Goal: Use online tool/utility: Utilize a website feature to perform a specific function

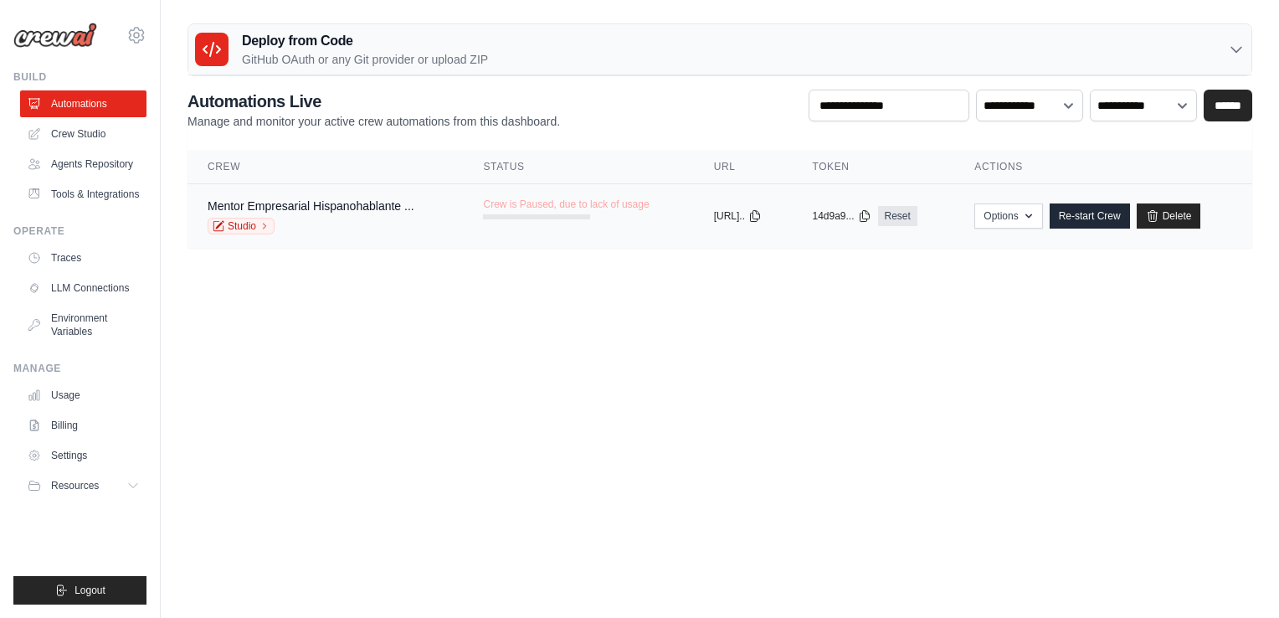
click at [598, 203] on span "Crew is Paused, due to lack of usage" at bounding box center [566, 204] width 166 height 13
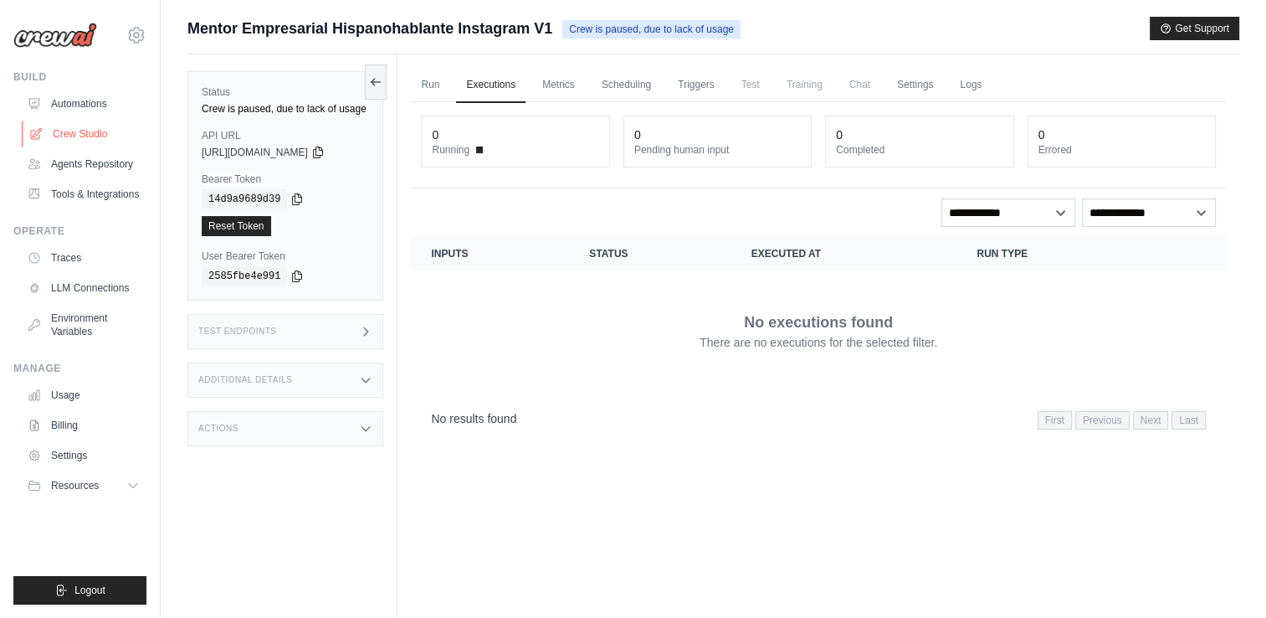
click at [98, 132] on link "Crew Studio" at bounding box center [85, 134] width 126 height 27
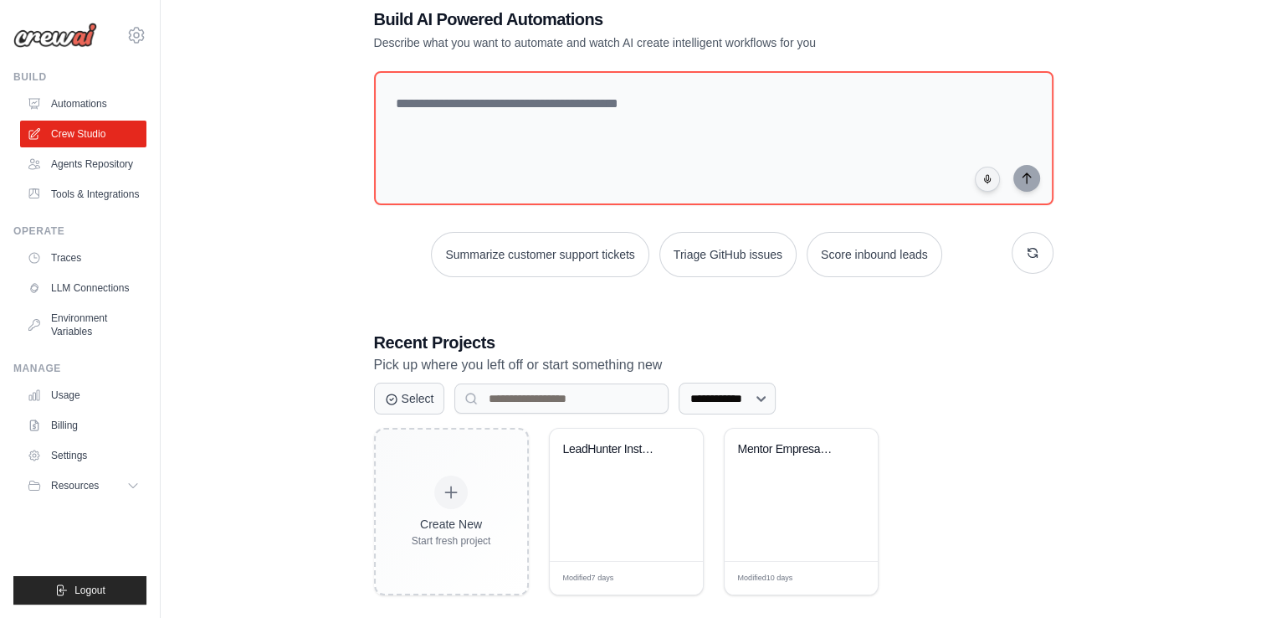
scroll to position [55, 0]
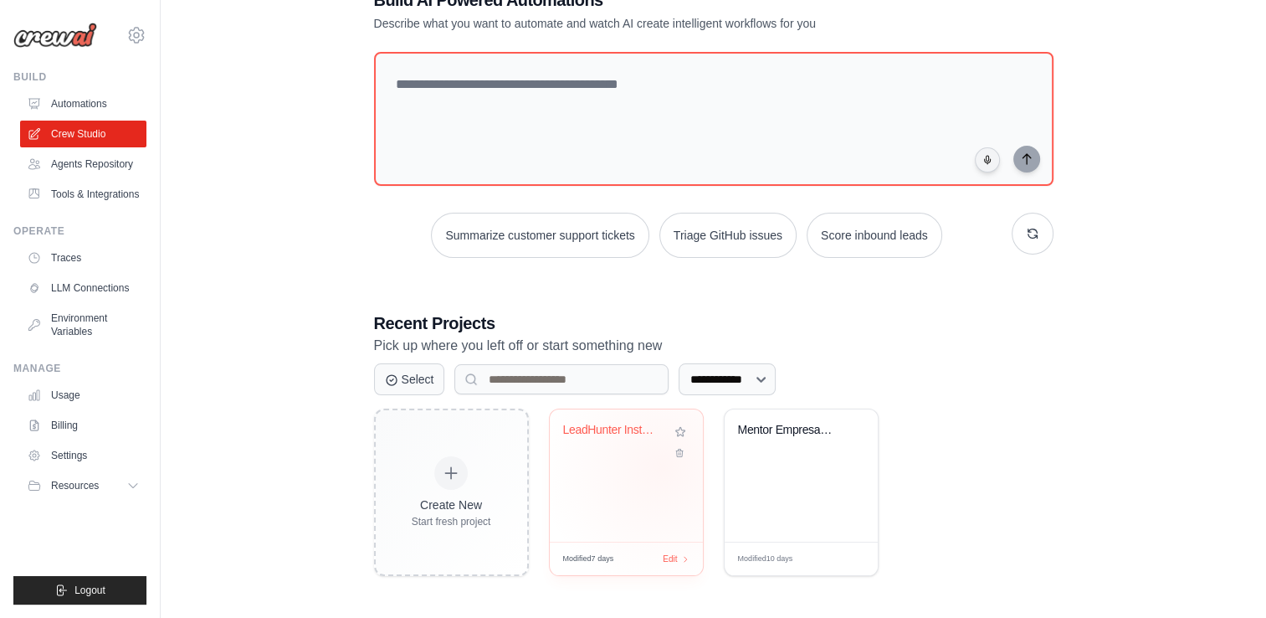
click at [662, 465] on div "LeadHunter Instagram - Sergio Spasi..." at bounding box center [626, 475] width 153 height 132
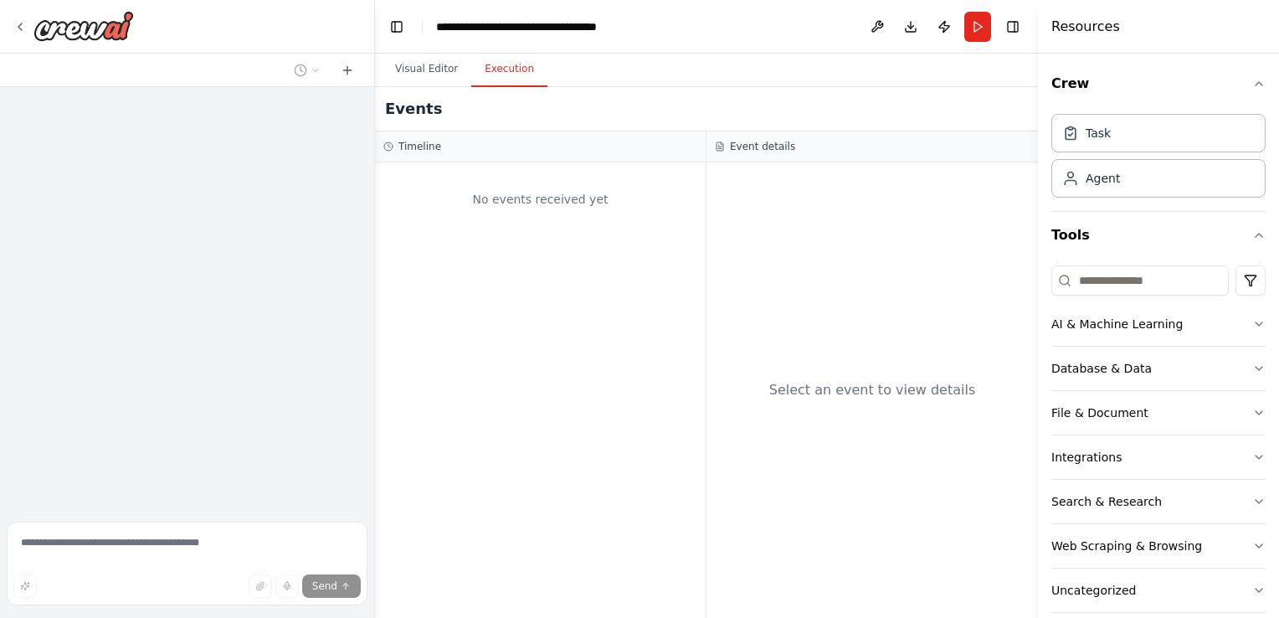
click at [511, 75] on button "Execution" at bounding box center [509, 69] width 76 height 35
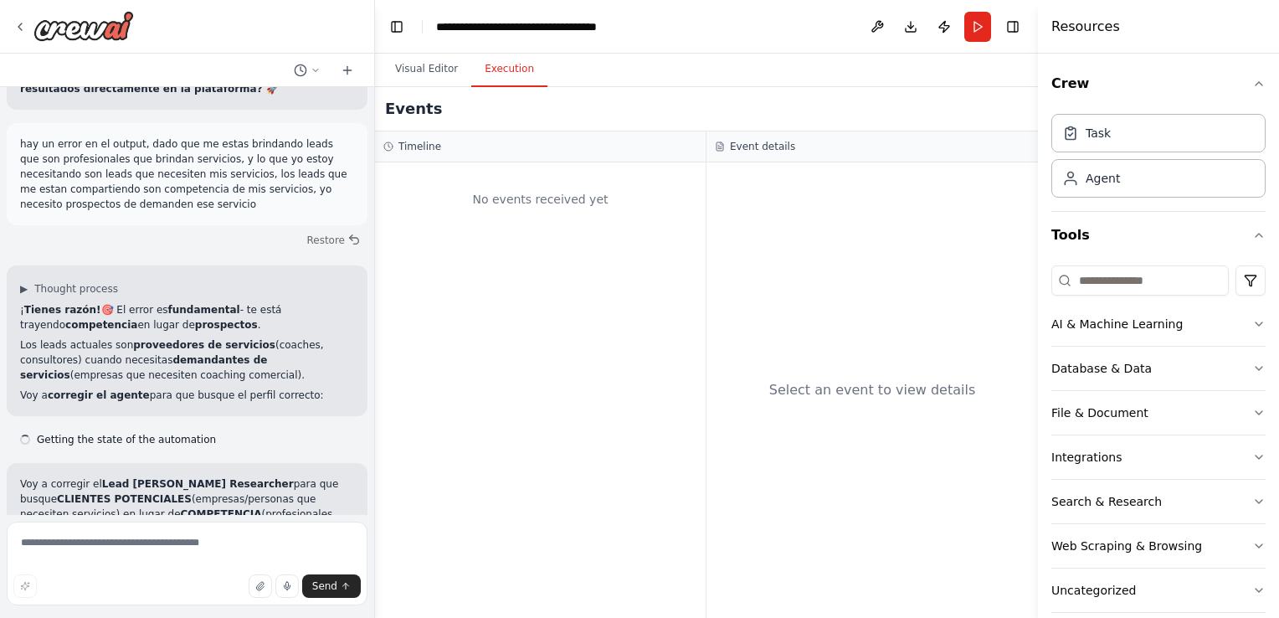
scroll to position [13315, 0]
click at [414, 69] on button "Visual Editor" at bounding box center [427, 69] width 90 height 35
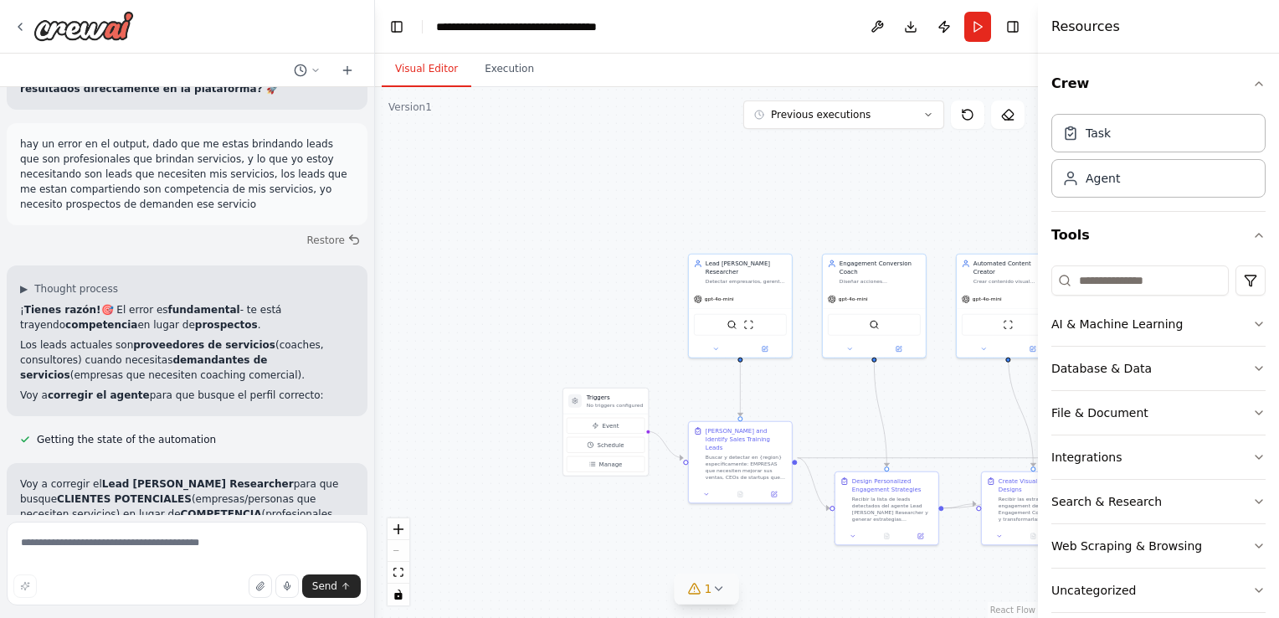
click at [719, 588] on icon at bounding box center [718, 588] width 7 height 3
click at [490, 218] on div ".deletable-edge-delete-btn { width: 20px; height: 20px; border: 0px solid #ffff…" at bounding box center [706, 352] width 663 height 531
click at [518, 60] on button "Execution" at bounding box center [509, 69] width 76 height 35
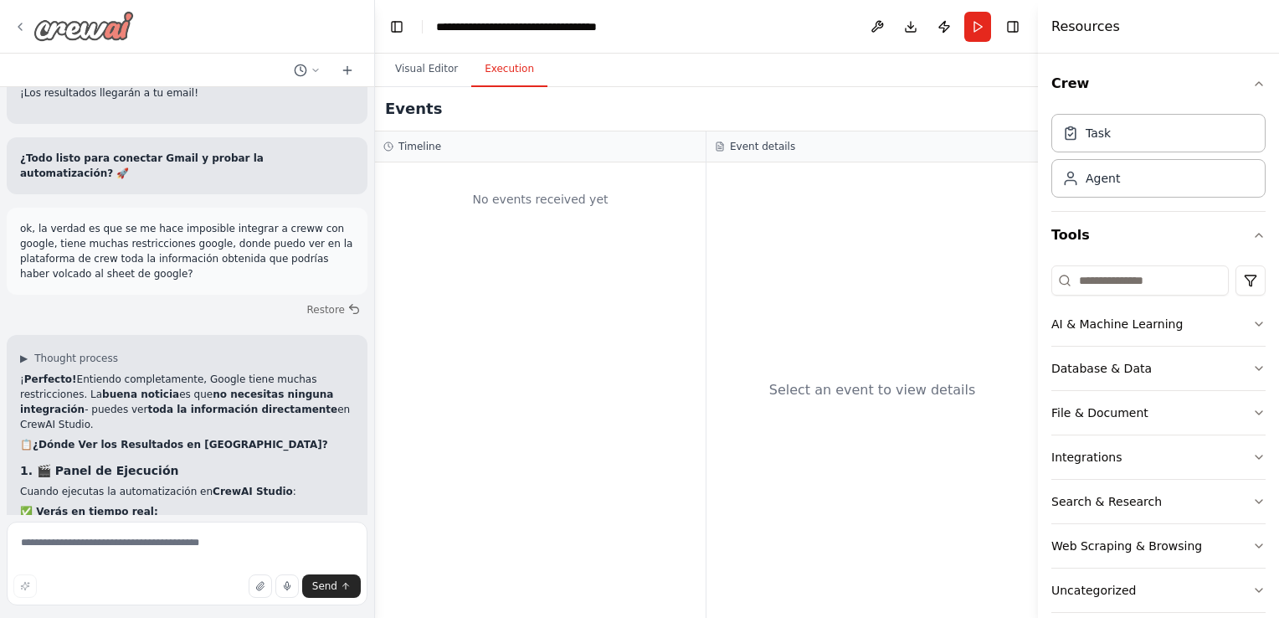
scroll to position [12143, 0]
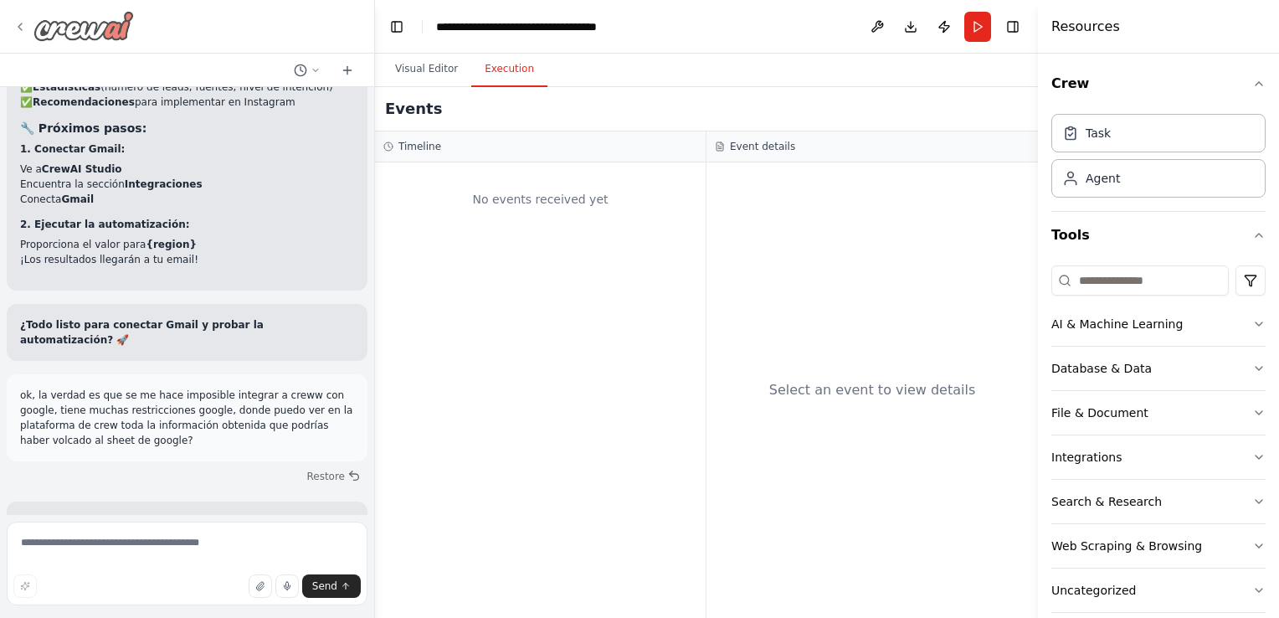
click at [28, 21] on div at bounding box center [73, 26] width 121 height 30
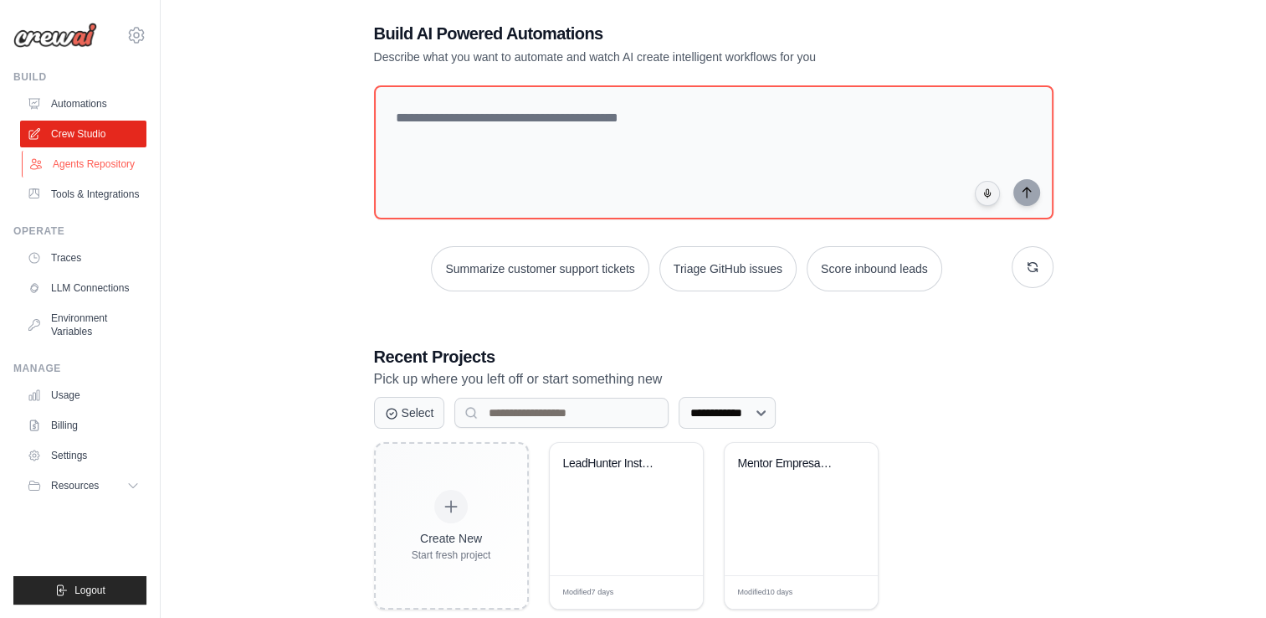
click at [119, 162] on link "Agents Repository" at bounding box center [85, 164] width 126 height 27
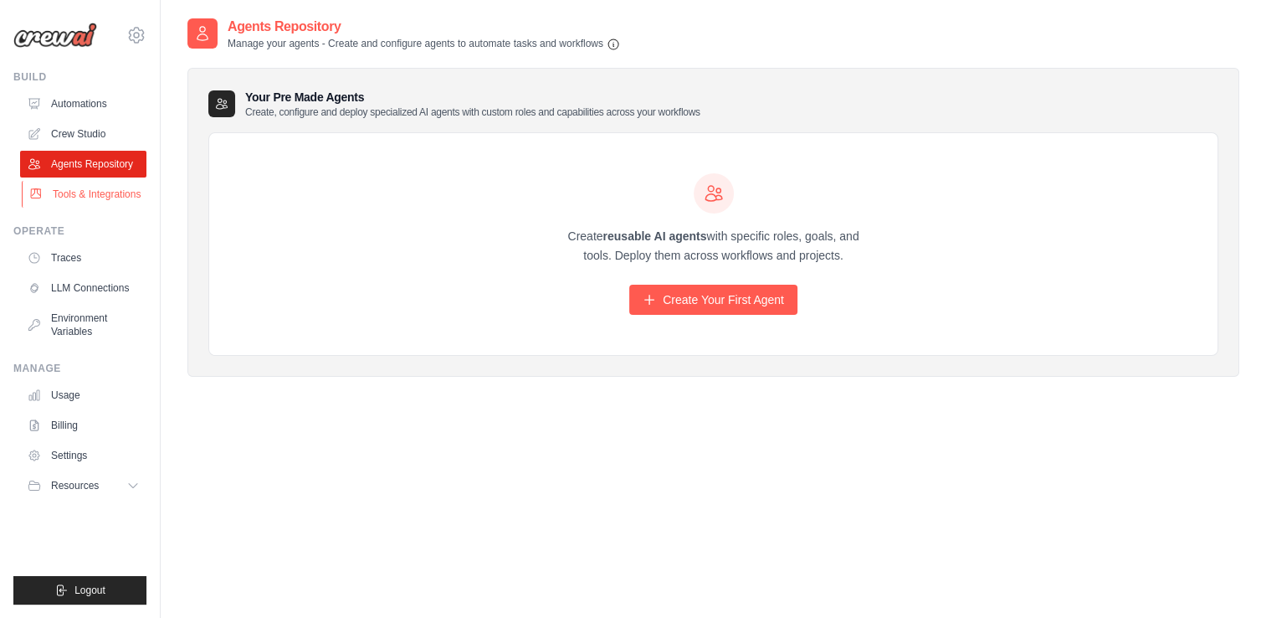
click at [105, 186] on link "Tools & Integrations" at bounding box center [85, 194] width 126 height 27
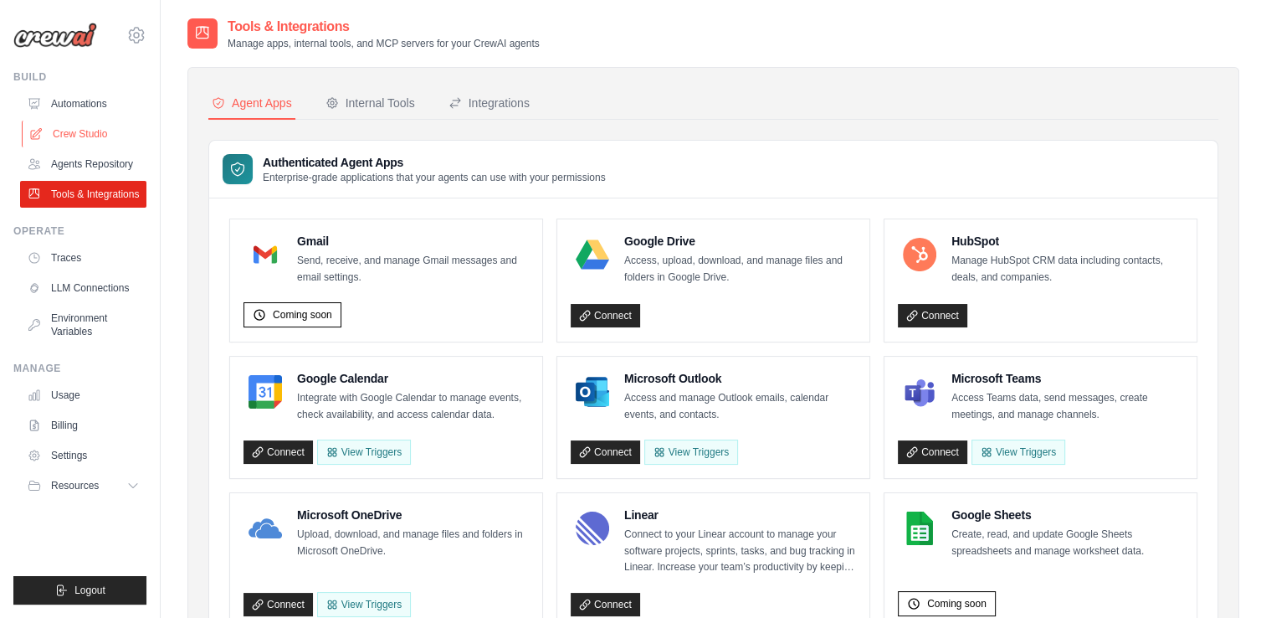
click at [84, 131] on link "Crew Studio" at bounding box center [85, 134] width 126 height 27
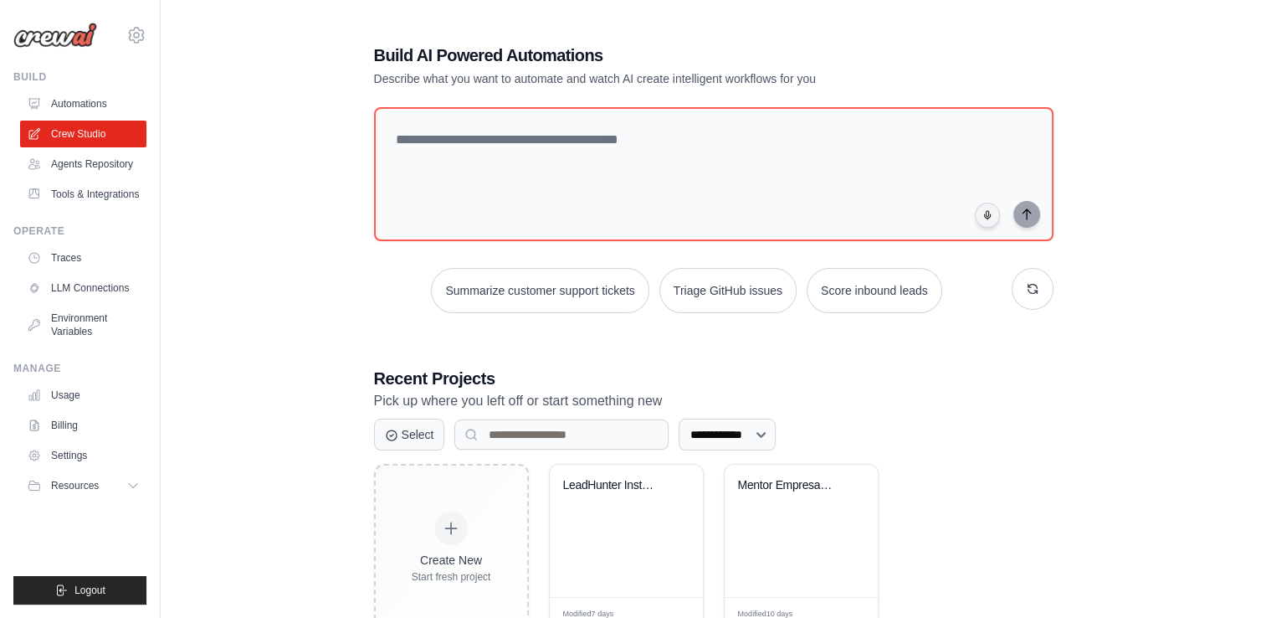
scroll to position [55, 0]
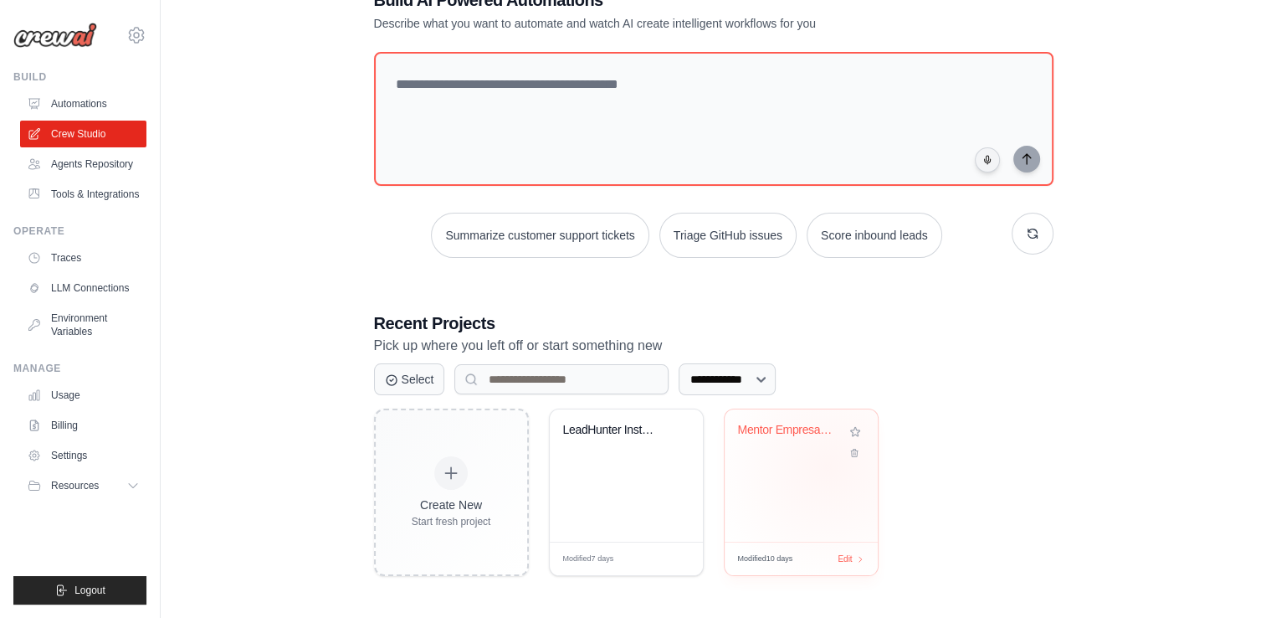
click at [827, 465] on div "Mentor Empresarial Hispanohablante ..." at bounding box center [801, 475] width 153 height 132
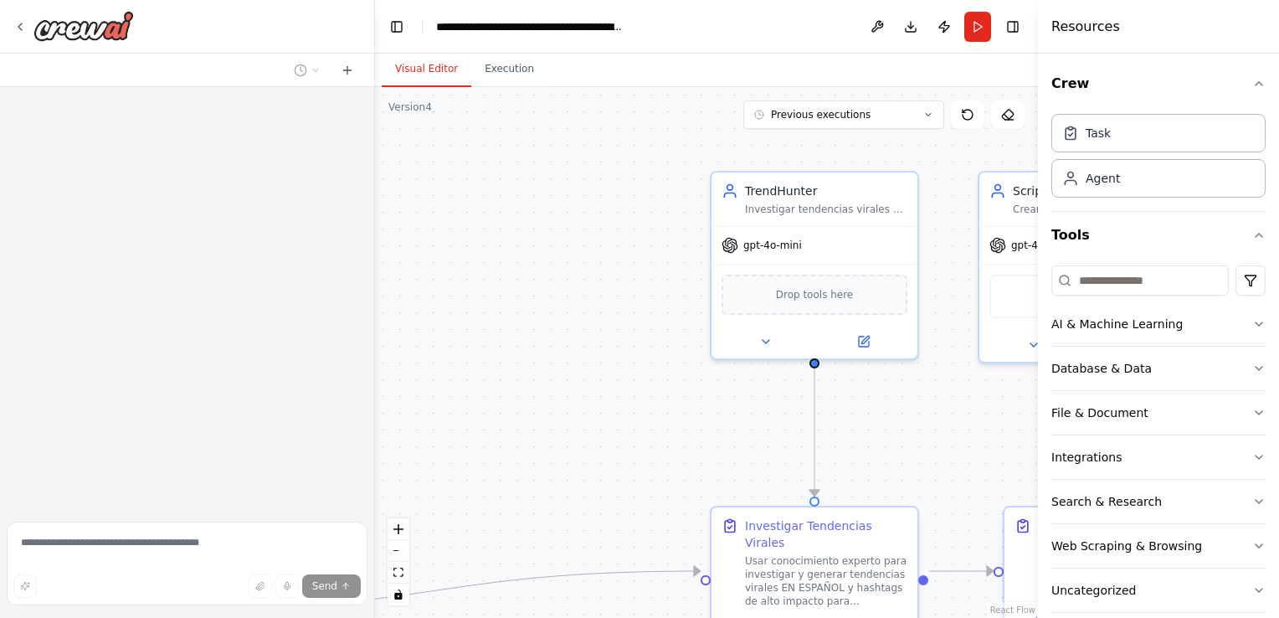
click at [604, 303] on div ".deletable-edge-delete-btn { width: 20px; height: 20px; border: 0px solid #ffff…" at bounding box center [706, 352] width 663 height 531
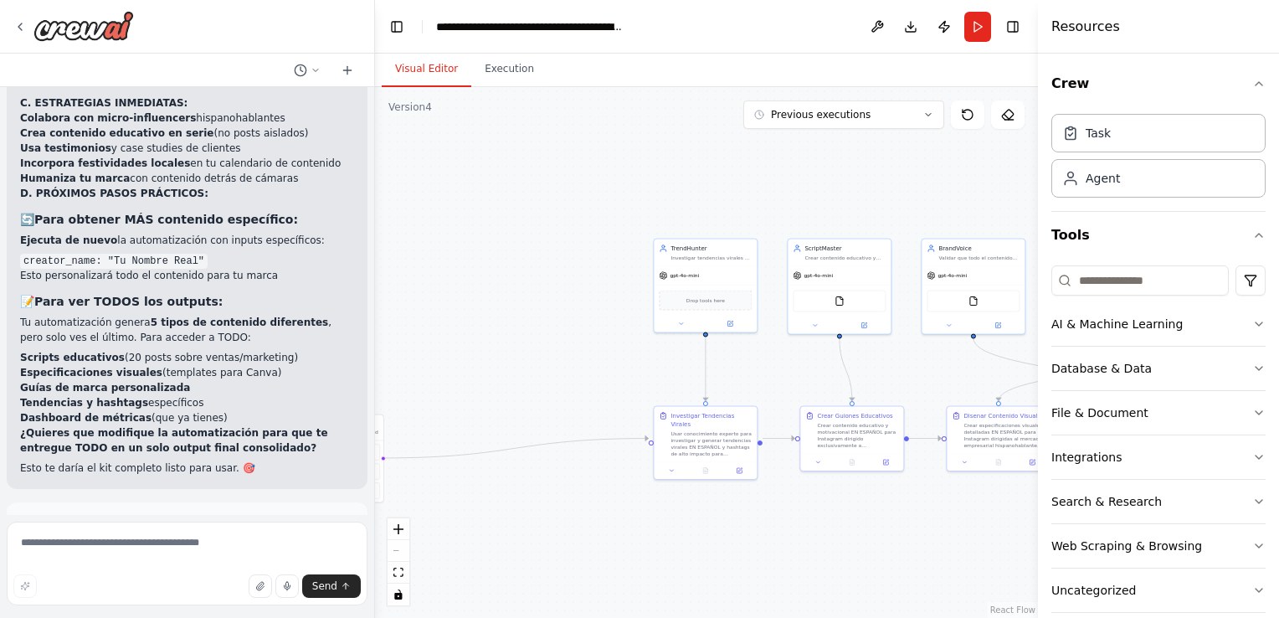
scroll to position [22809, 0]
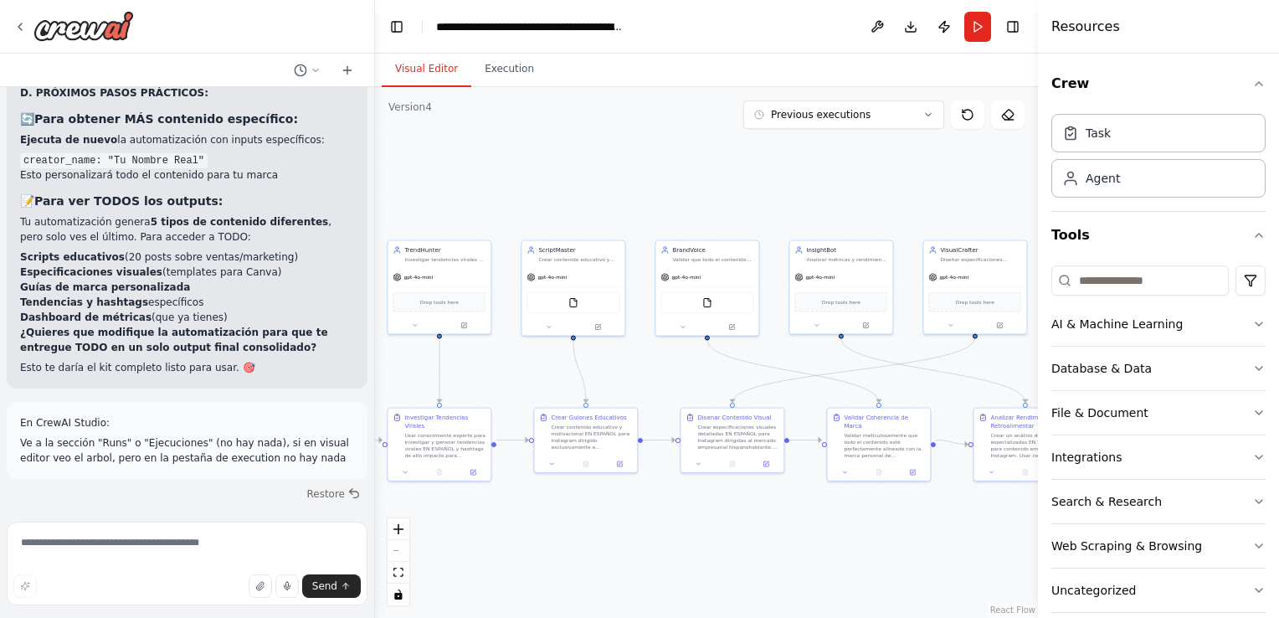
drag, startPoint x: 585, startPoint y: 299, endPoint x: 332, endPoint y: 300, distance: 252.8
click at [331, 300] on div "Hello! I'm the CrewAI assistant. What kind of automation do you want to build? …" at bounding box center [639, 309] width 1279 height 618
click at [10, 13] on div at bounding box center [187, 27] width 374 height 54
click at [17, 28] on icon at bounding box center [19, 26] width 13 height 13
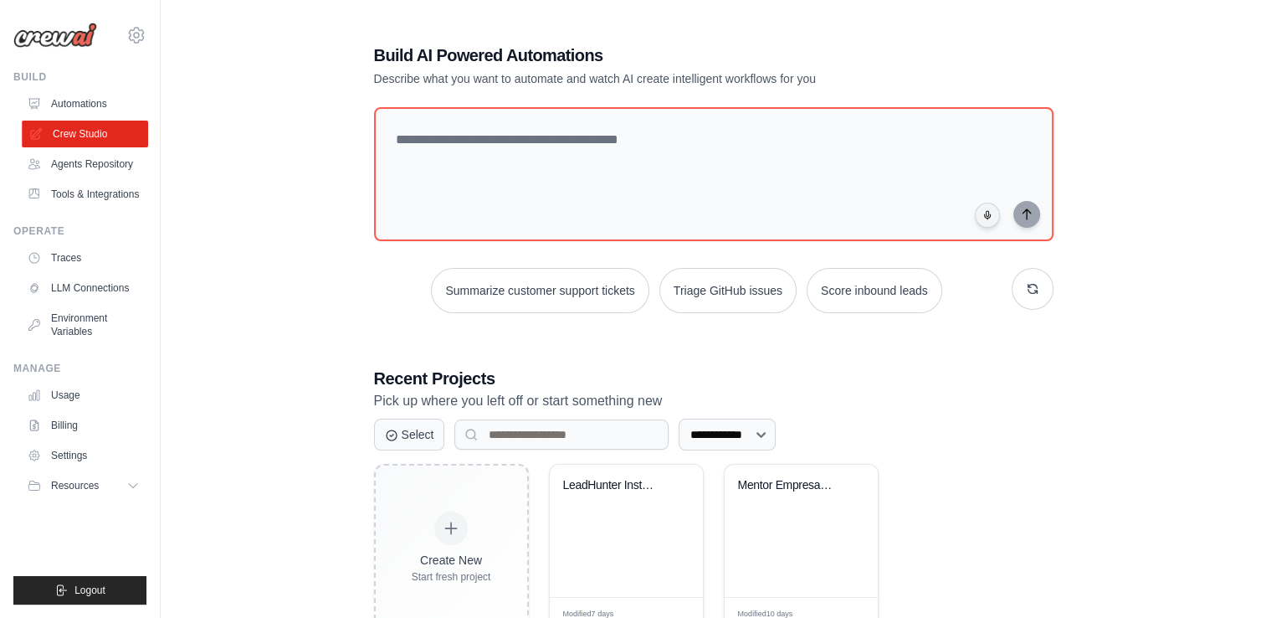
click at [89, 139] on link "Crew Studio" at bounding box center [85, 134] width 126 height 27
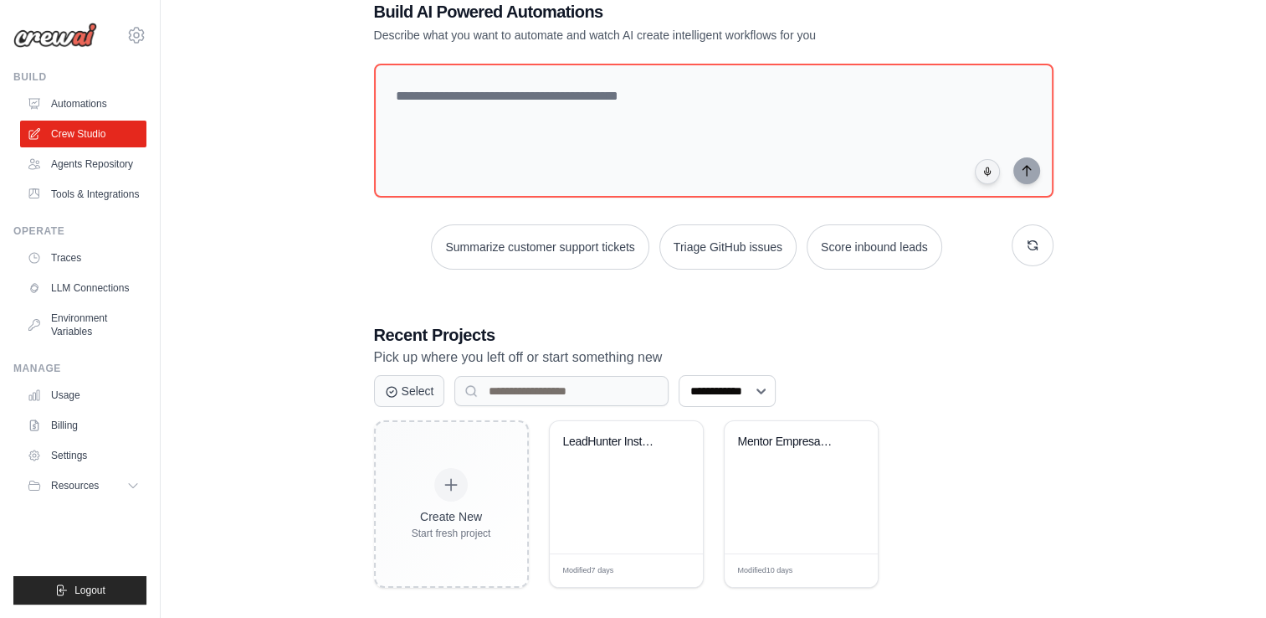
scroll to position [55, 0]
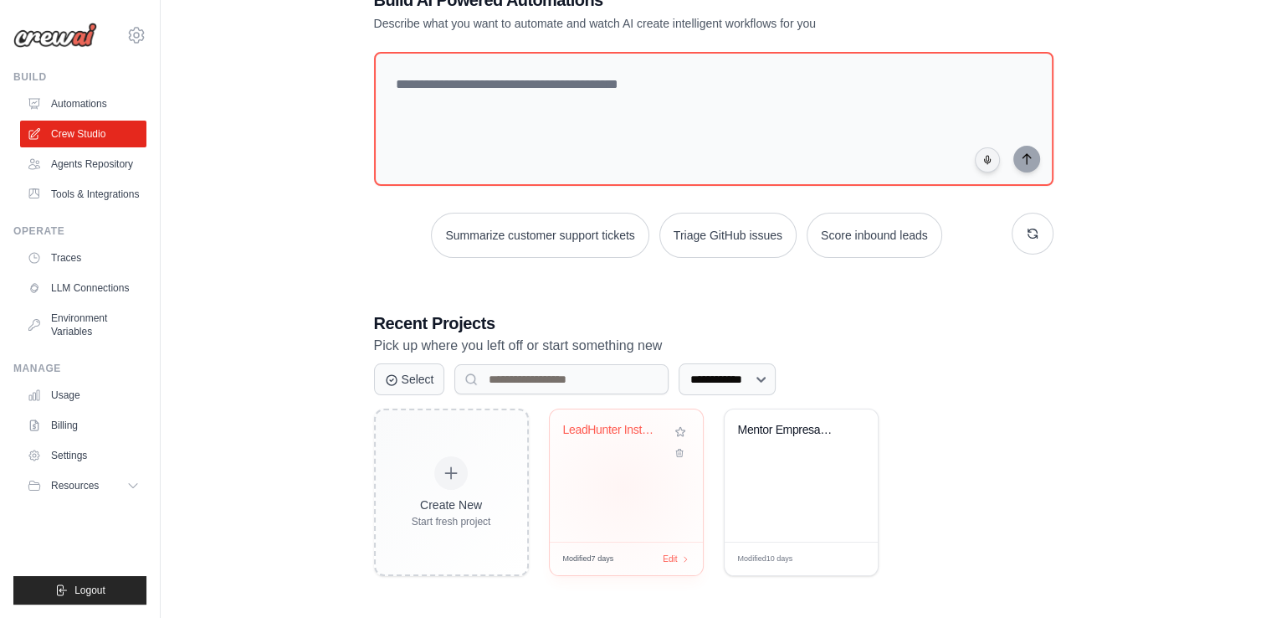
click at [623, 487] on div "LeadHunter Instagram - [PERSON_NAME]..." at bounding box center [626, 475] width 153 height 132
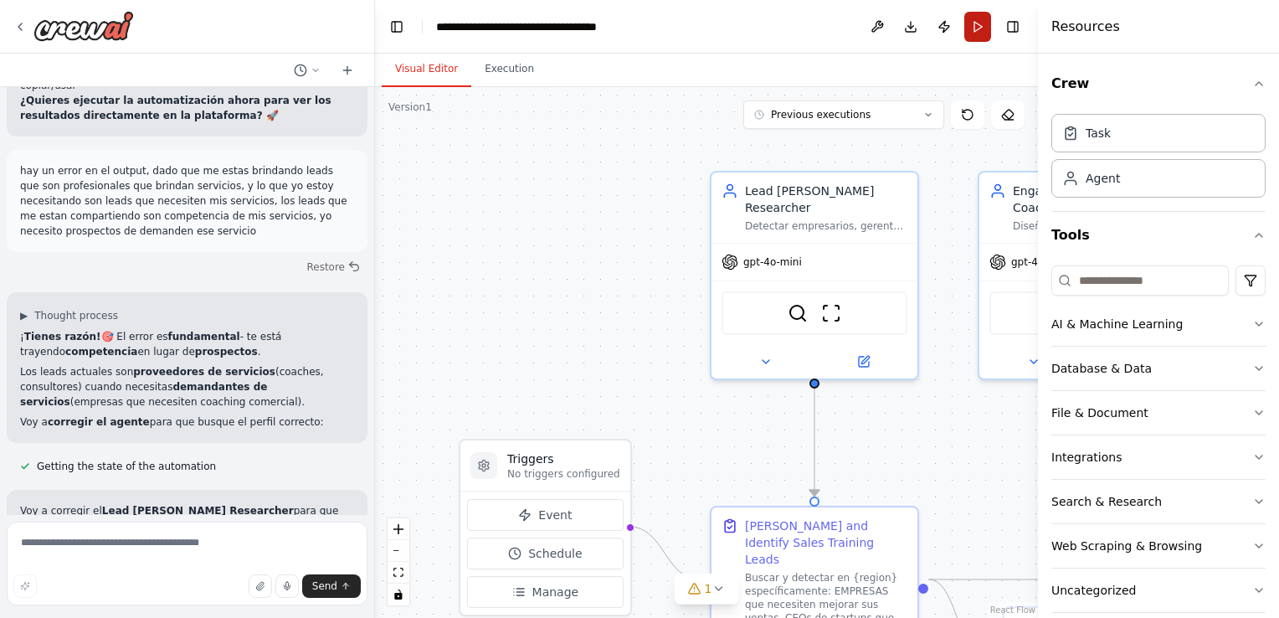
scroll to position [13315, 0]
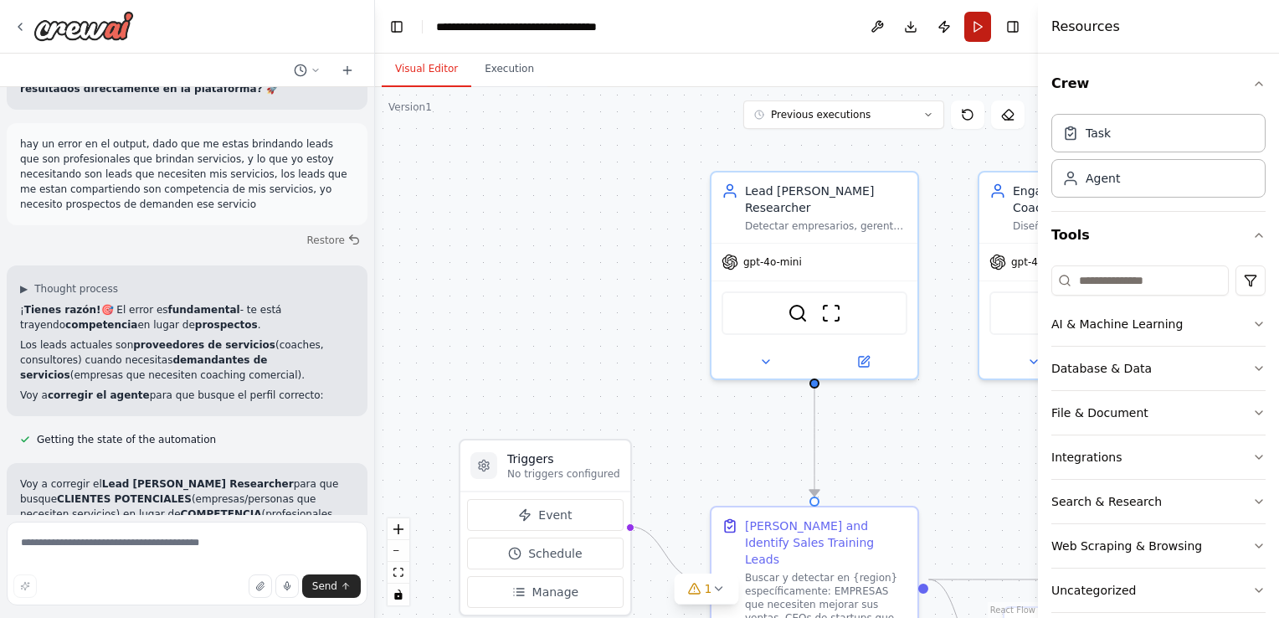
click at [985, 29] on button "Run" at bounding box center [977, 27] width 27 height 30
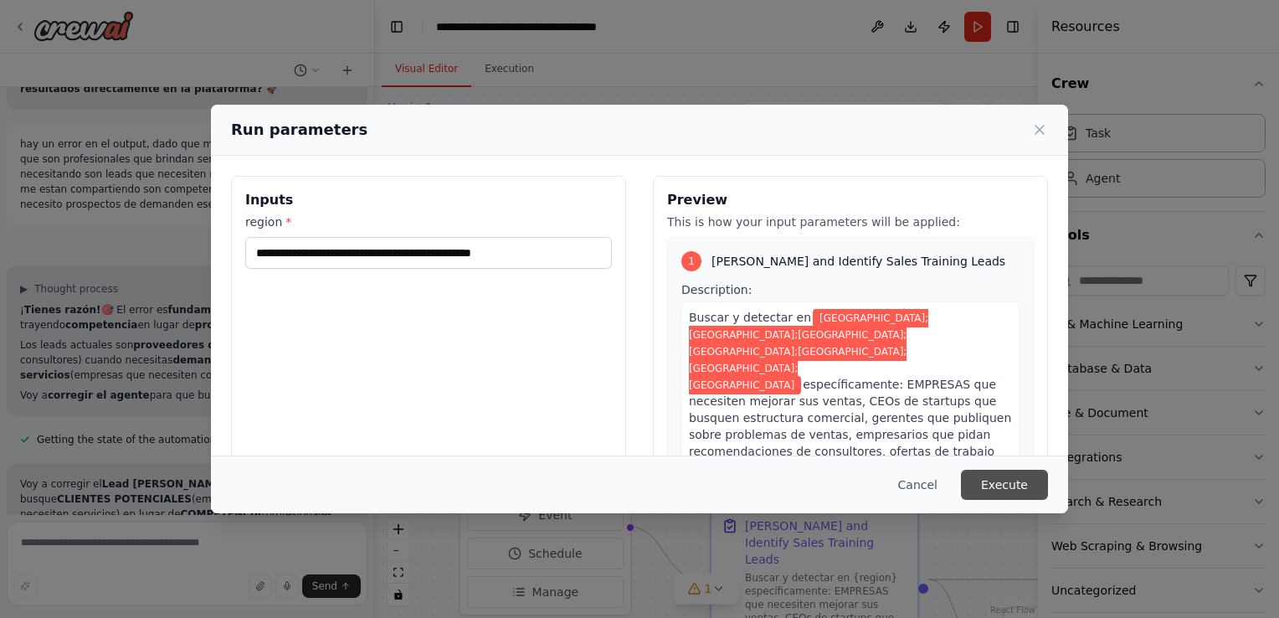
click at [1010, 493] on button "Execute" at bounding box center [1004, 485] width 87 height 30
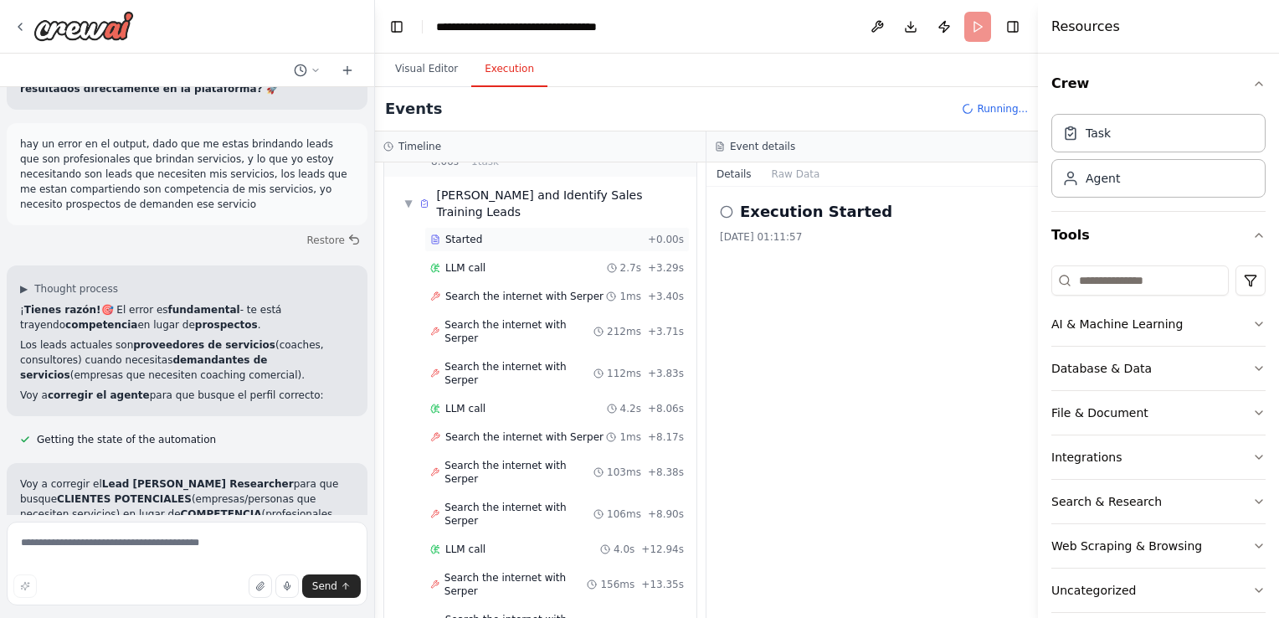
scroll to position [0, 0]
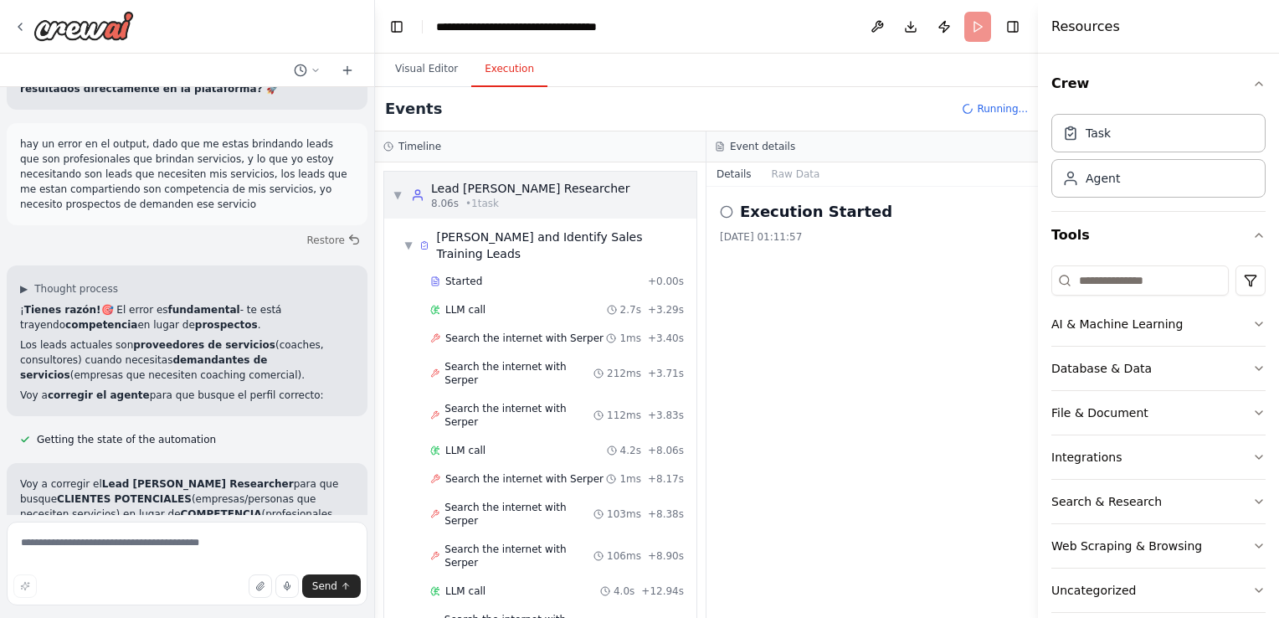
click at [464, 187] on div "Lead [PERSON_NAME] Researcher" at bounding box center [530, 188] width 198 height 17
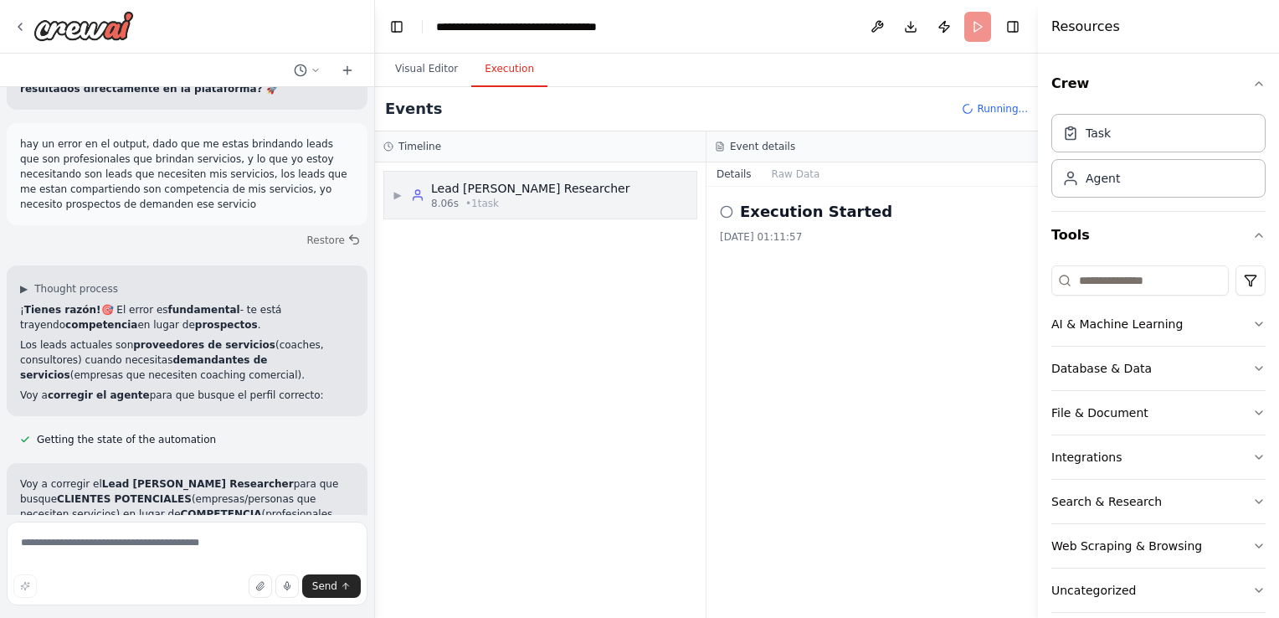
click at [464, 187] on div "Lead [PERSON_NAME] Researcher" at bounding box center [530, 188] width 198 height 17
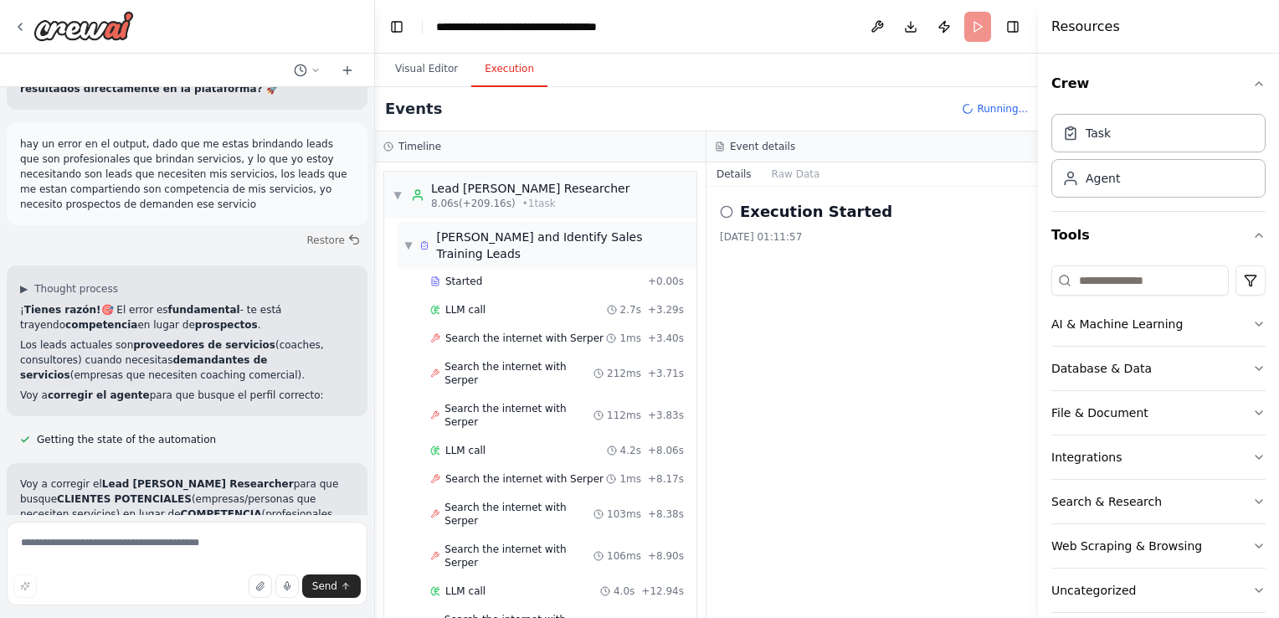
click at [406, 239] on span "▼" at bounding box center [408, 245] width 8 height 13
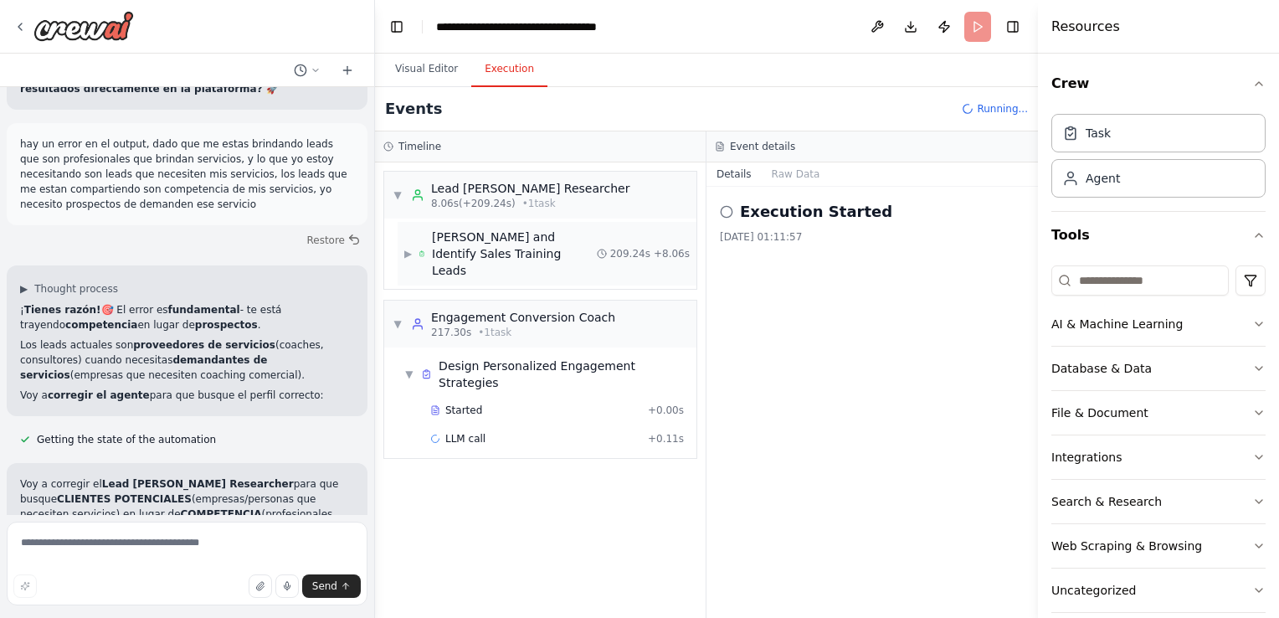
click at [406, 231] on div "▶ [PERSON_NAME] and Identify Sales Training Leads" at bounding box center [500, 253] width 192 height 50
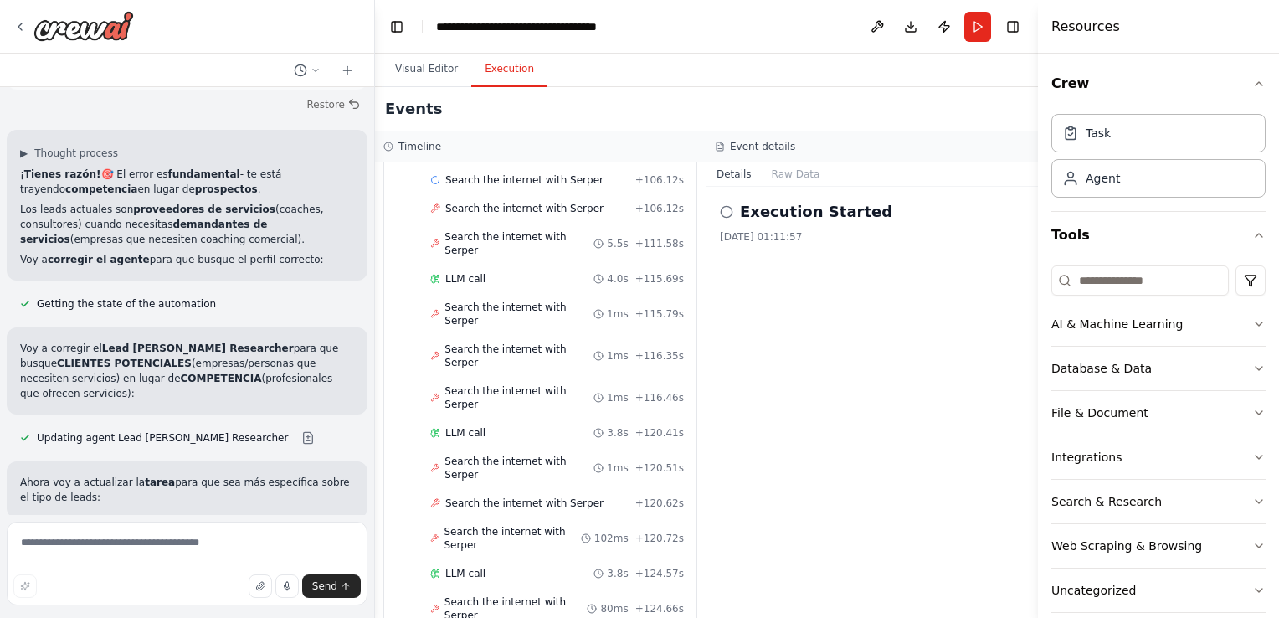
scroll to position [2964, 0]
